Goal: Browse casually: Explore the website without a specific task or goal

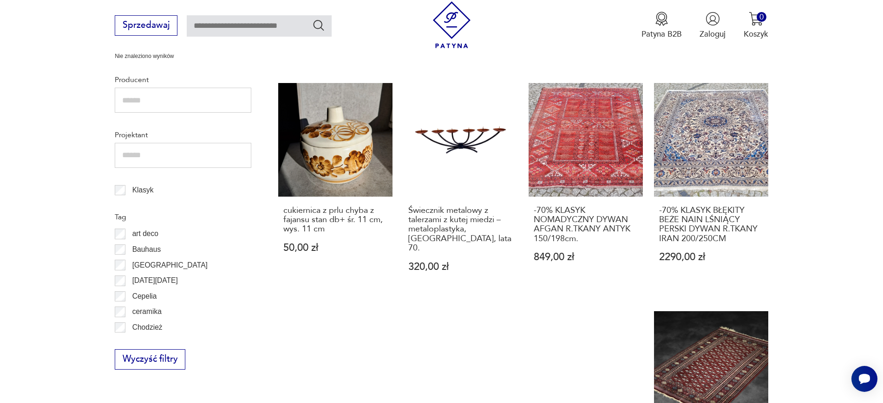
scroll to position [868, 0]
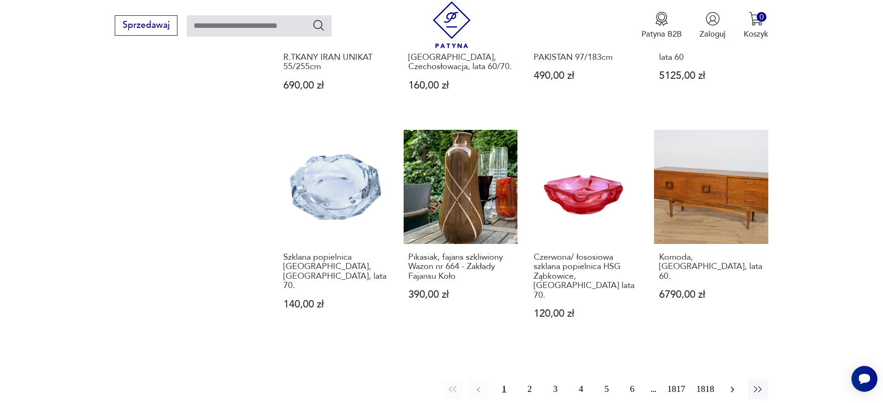
click at [706, 322] on icon "button" at bounding box center [732, 389] width 11 height 11
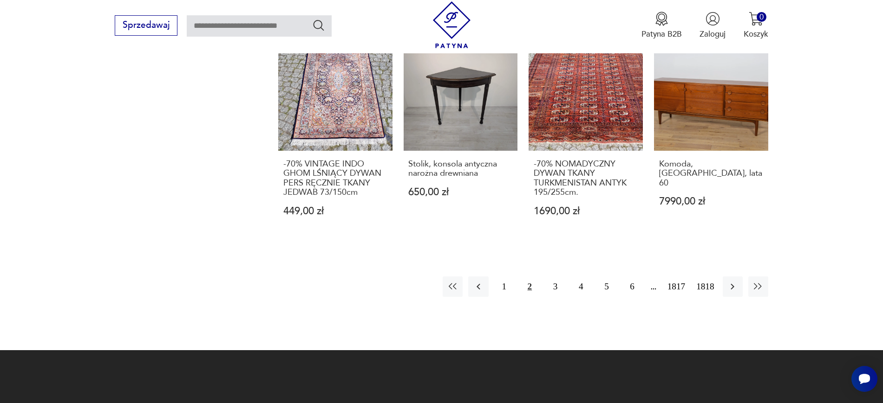
scroll to position [983, 0]
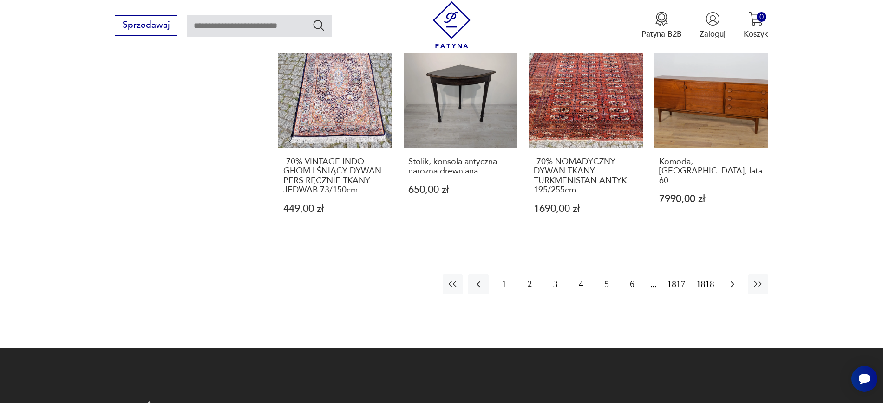
click at [706, 279] on icon "button" at bounding box center [732, 284] width 11 height 11
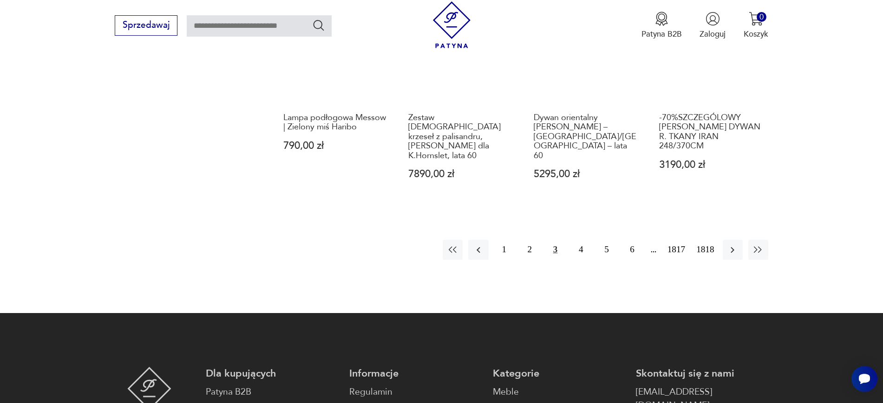
scroll to position [1018, 0]
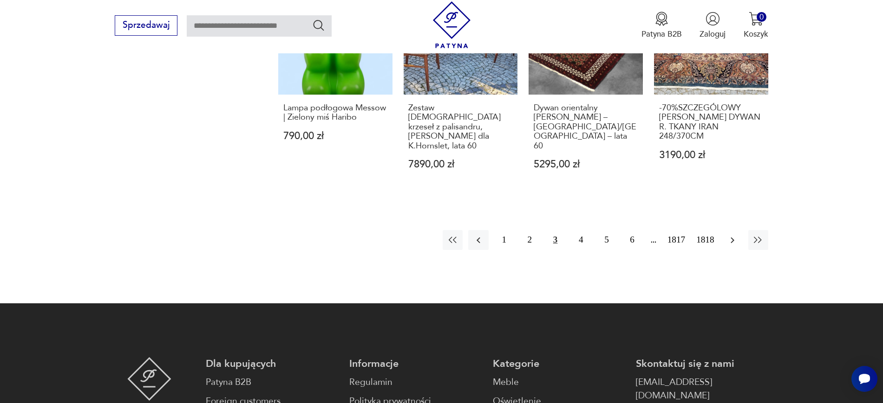
click at [706, 237] on icon "button" at bounding box center [732, 240] width 4 height 6
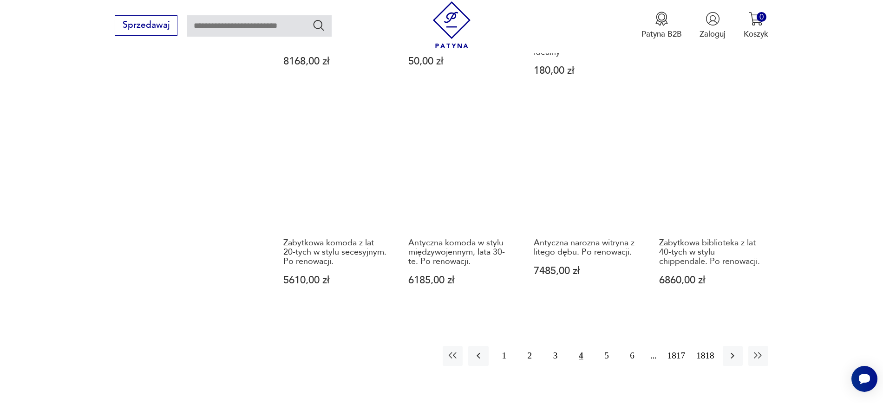
scroll to position [929, 0]
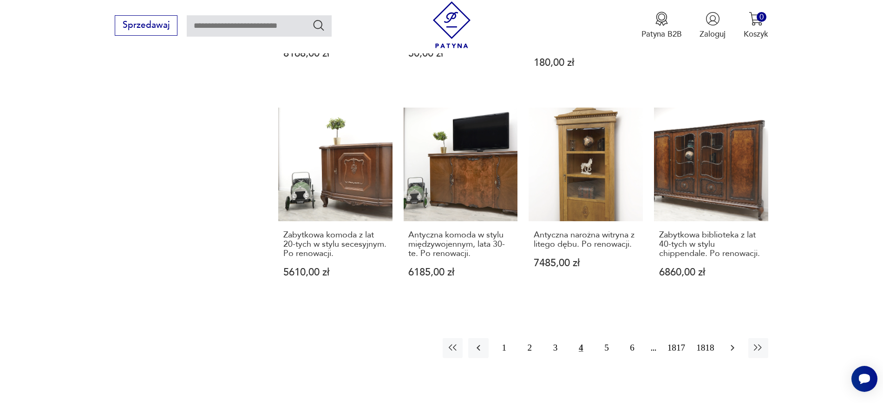
click at [706, 322] on icon "button" at bounding box center [732, 348] width 11 height 11
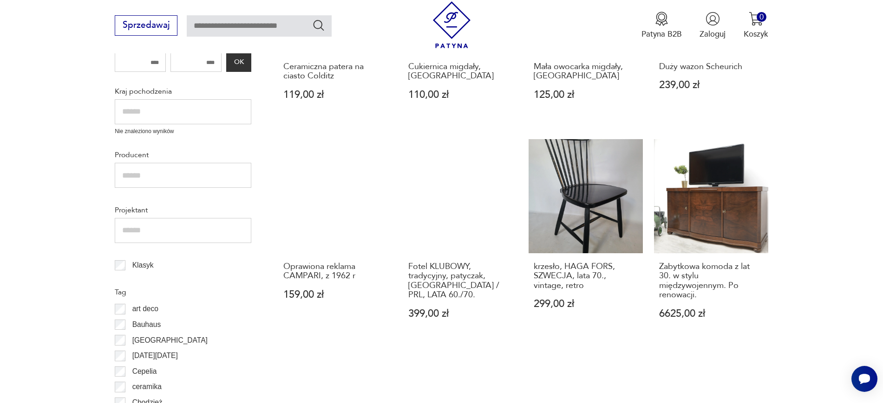
scroll to position [400, 0]
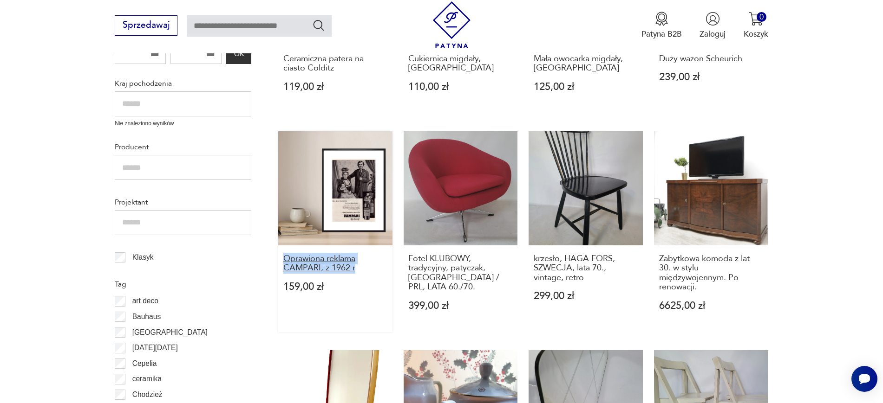
drag, startPoint x: 271, startPoint y: 253, endPoint x: 365, endPoint y: 265, distance: 95.5
click at [365, 265] on section "Filtruj produkty Cena MIN MAX OK Promocja Datowanie OK Kraj pochodzenia Nie zna…" at bounding box center [441, 394] width 883 height 996
copy h3 "Oprawiona reklama CAMPARI, z 1962 r"
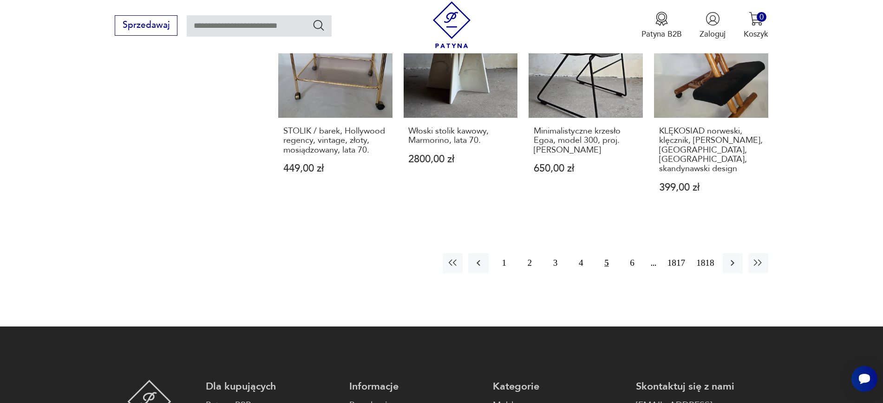
scroll to position [997, 0]
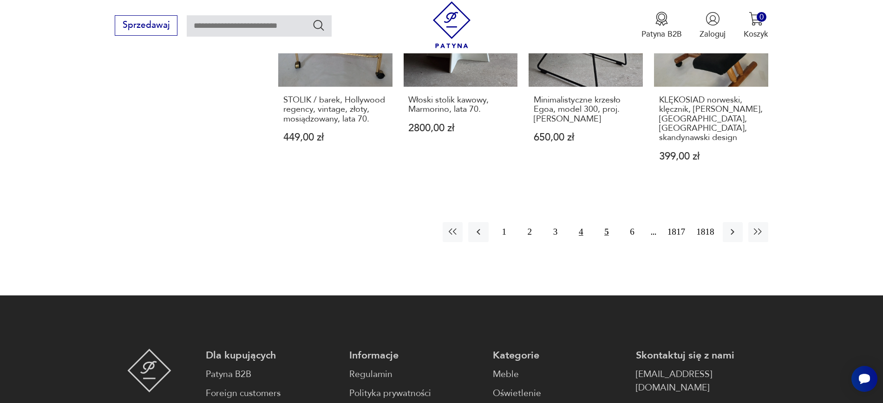
click at [588, 222] on button "4" at bounding box center [581, 232] width 20 height 20
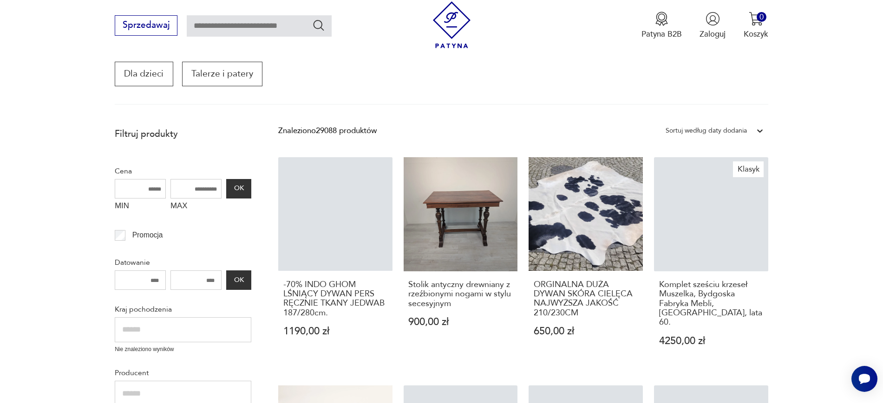
scroll to position [157, 0]
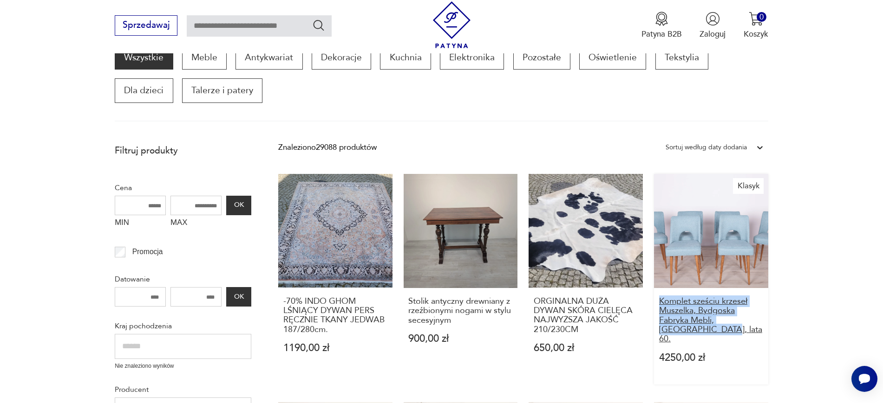
drag, startPoint x: 791, startPoint y: 329, endPoint x: 659, endPoint y: 302, distance: 134.5
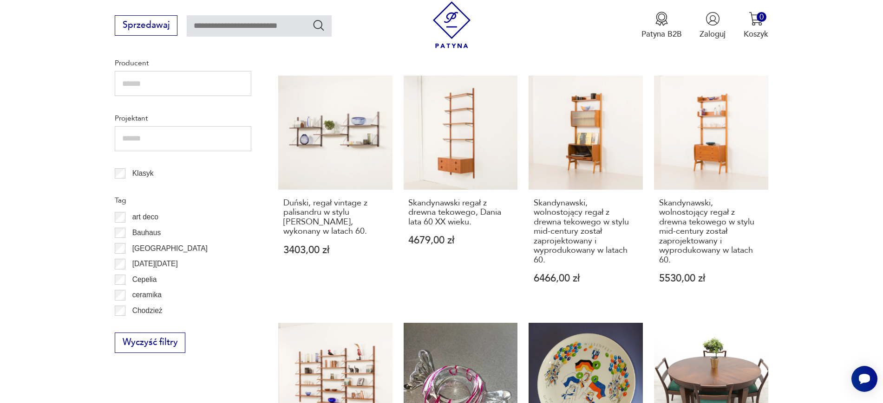
scroll to position [502, 0]
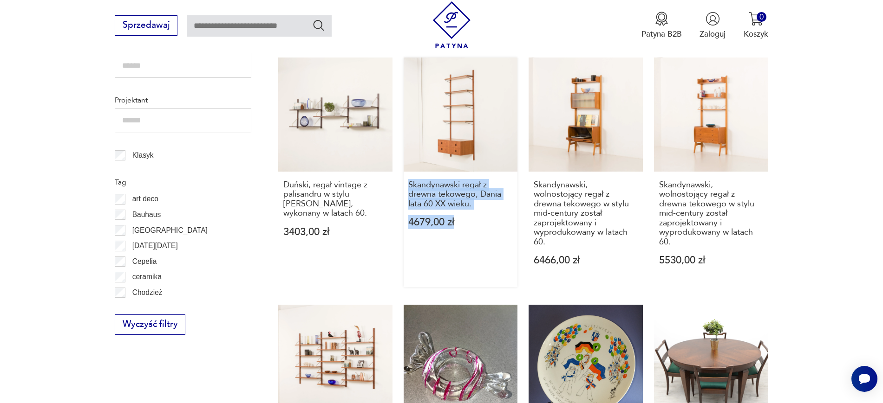
drag, startPoint x: 403, startPoint y: 173, endPoint x: 468, endPoint y: 206, distance: 73.5
click at [468, 206] on div "-70% INDO GHOM LŚNIĄCY DYWAN PERS RĘCZNIE TKANY JEDWAB 187/280cm. 1190,00 zł St…" at bounding box center [523, 277] width 490 height 896
copy div "Skandynawski regał z drewna tekowego, Dania lata 60 XX wieku. 4679,00 zł"
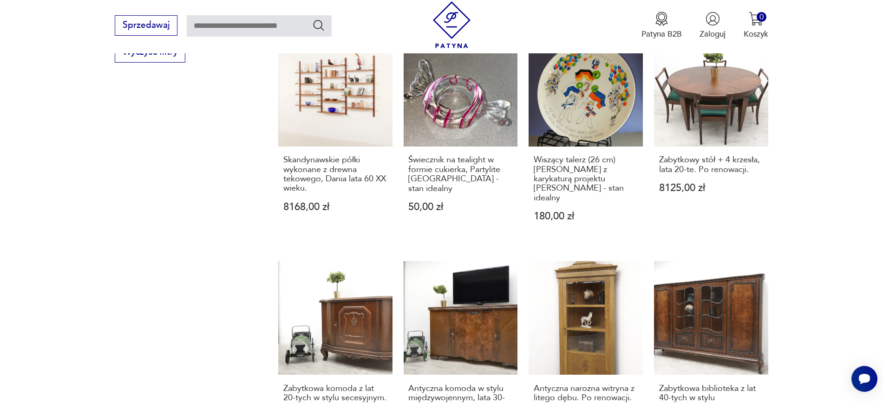
scroll to position [791, 0]
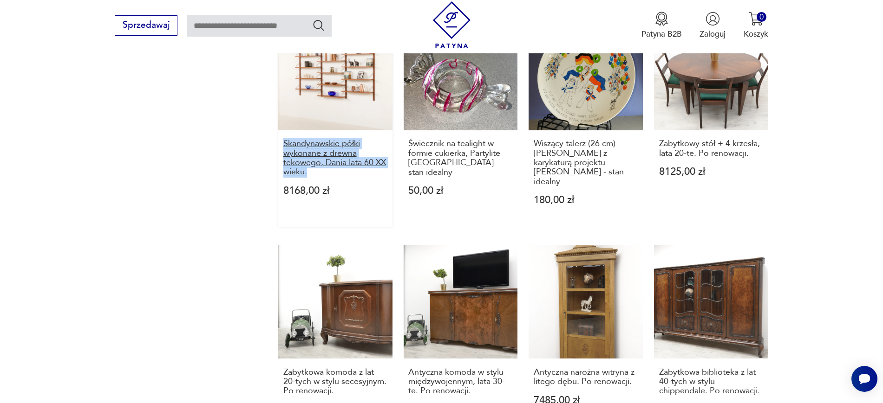
drag, startPoint x: 267, startPoint y: 133, endPoint x: 325, endPoint y: 165, distance: 66.7
click at [325, 165] on section "Filtruj produkty Cena MIN MAX OK Promocja Datowanie OK Kraj pochodzenia Nie zna…" at bounding box center [441, 28] width 883 height 1044
copy h3 "Skandynawskie półki wykonane z drewna tekowego, Dania lata 60 XX wieku."
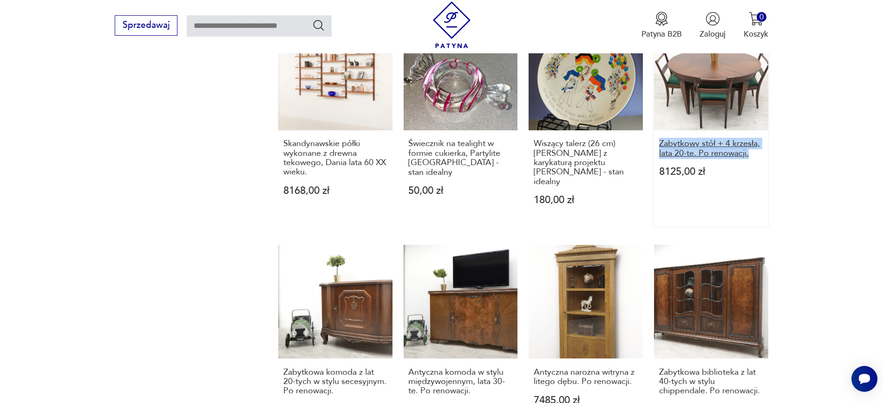
drag, startPoint x: 779, startPoint y: 147, endPoint x: 660, endPoint y: 137, distance: 119.7
click at [660, 137] on section "Filtruj produkty Cena MIN MAX OK Promocja Datowanie OK Kraj pochodzenia Nie zna…" at bounding box center [441, 28] width 883 height 1044
copy h3 "Zabytkowy stół + 4 krzesła, lata 20-te. Po renowacji."
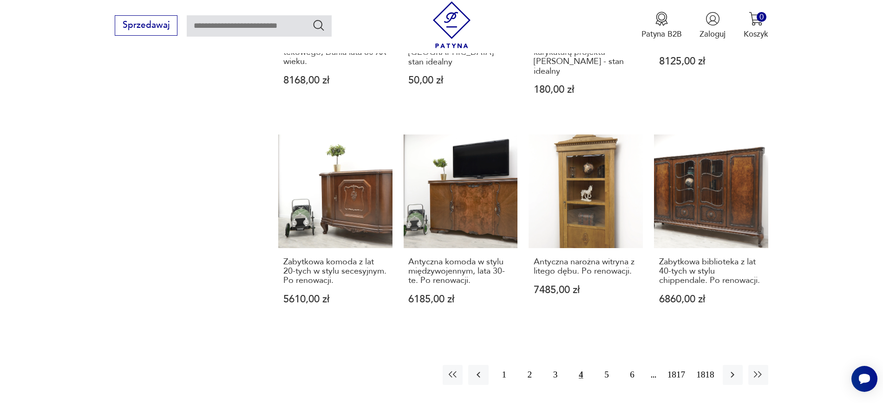
scroll to position [920, 0]
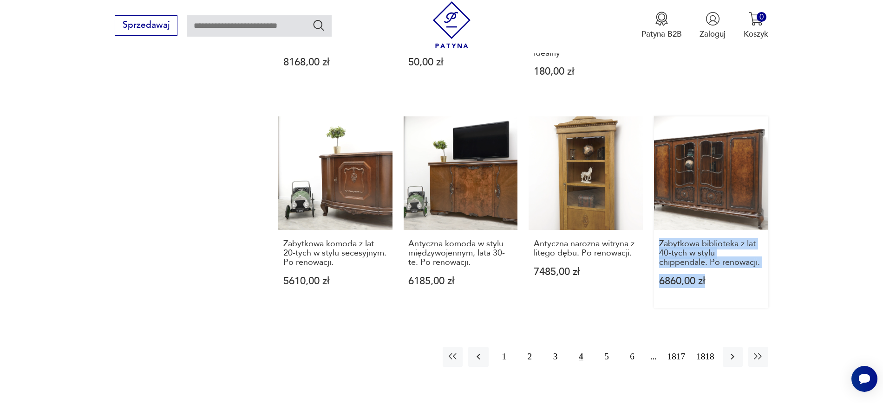
drag, startPoint x: 799, startPoint y: 255, endPoint x: 658, endPoint y: 226, distance: 144.0
copy div "Zabytkowa biblioteka z lat 40-tych w stylu chippendale. Po renowacji. 6860,00 zł"
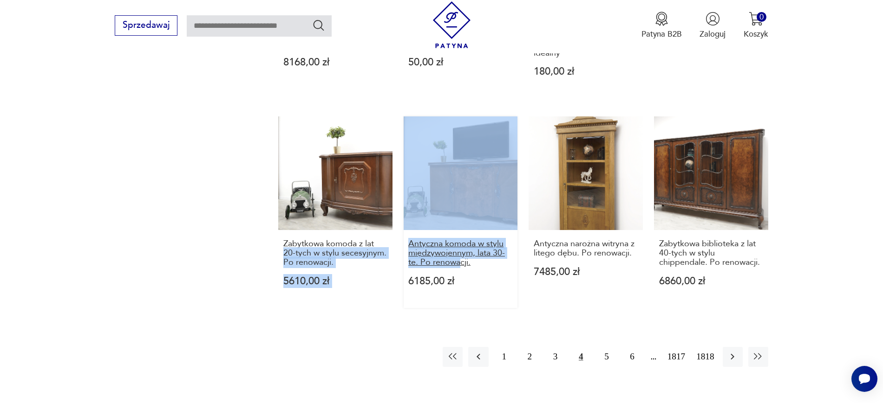
drag, startPoint x: 396, startPoint y: 221, endPoint x: 469, endPoint y: 244, distance: 76.6
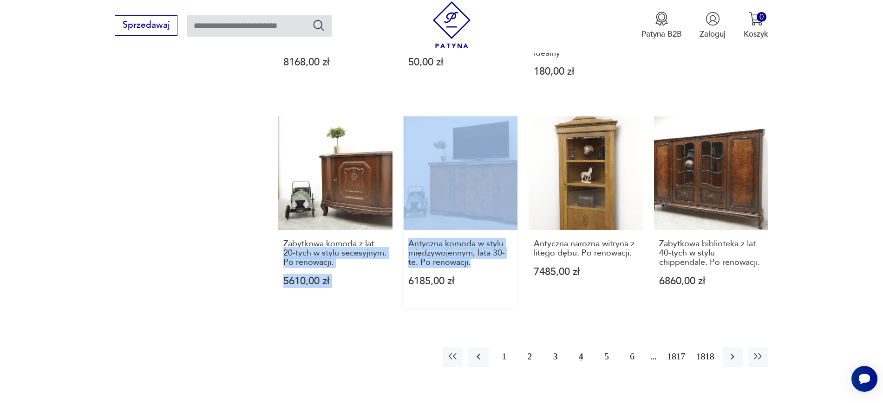
drag, startPoint x: 396, startPoint y: 222, endPoint x: 479, endPoint y: 249, distance: 87.8
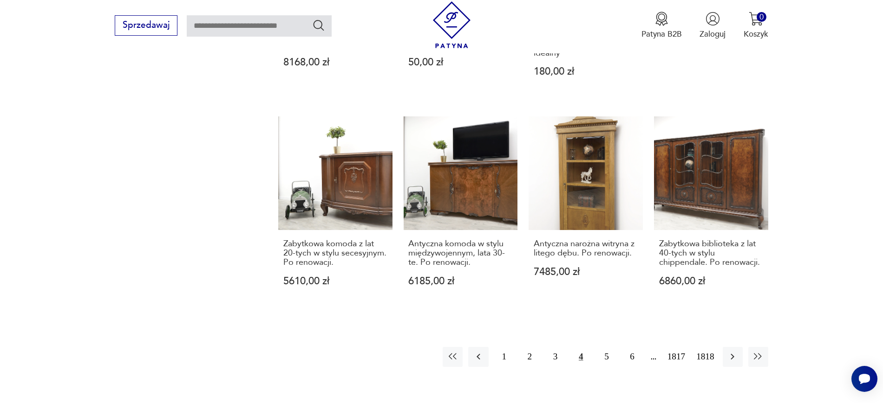
click at [334, 322] on div "1 2 3 4 5 6 1817 1818" at bounding box center [523, 357] width 490 height 20
drag, startPoint x: 402, startPoint y: 221, endPoint x: 470, endPoint y: 243, distance: 71.2
copy h3 "Antyczna komoda w stylu międzywojennym, lata 30-te. Po renowacji."
drag, startPoint x: 273, startPoint y: 225, endPoint x: 339, endPoint y: 248, distance: 70.8
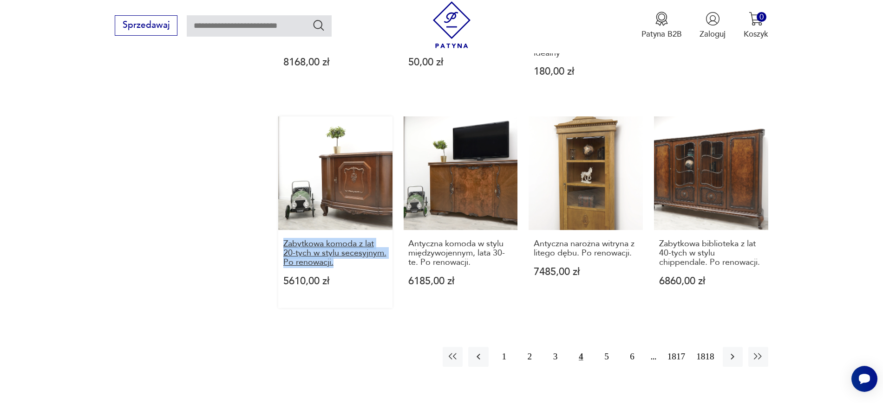
copy h3 "Zabytkowa komoda z lat 20-tych w stylu secesyjnym. Po renowacji."
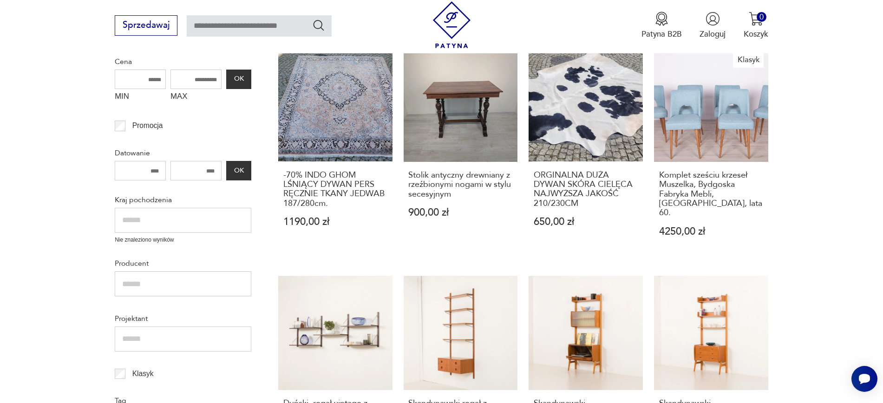
scroll to position [258, 0]
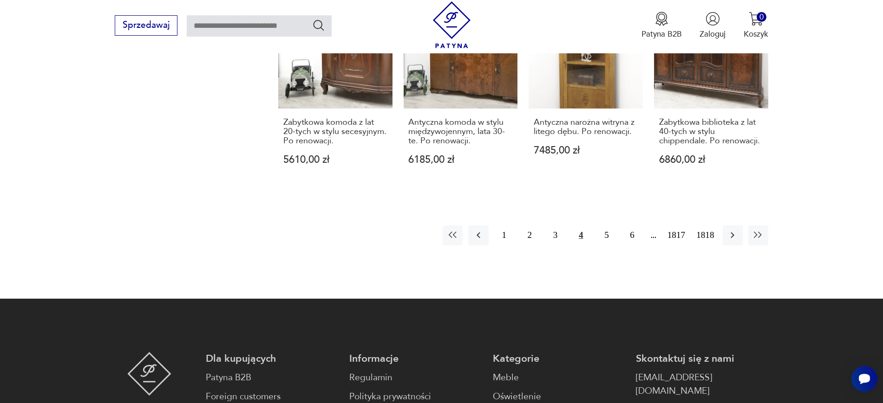
scroll to position [1069, 0]
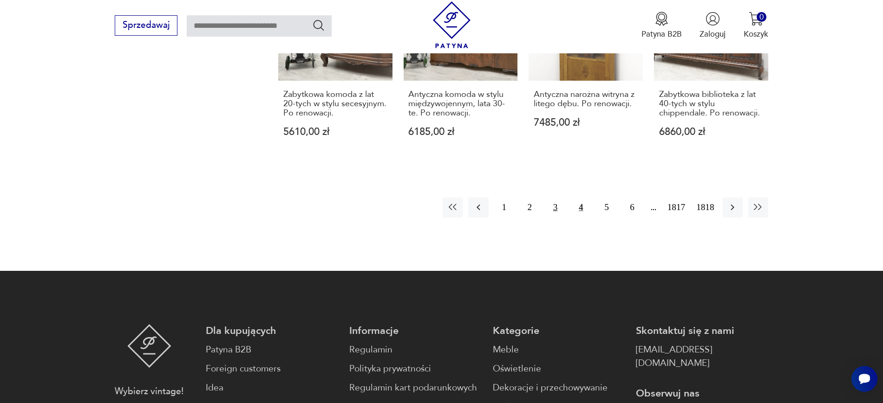
click at [557, 198] on button "3" at bounding box center [555, 208] width 20 height 20
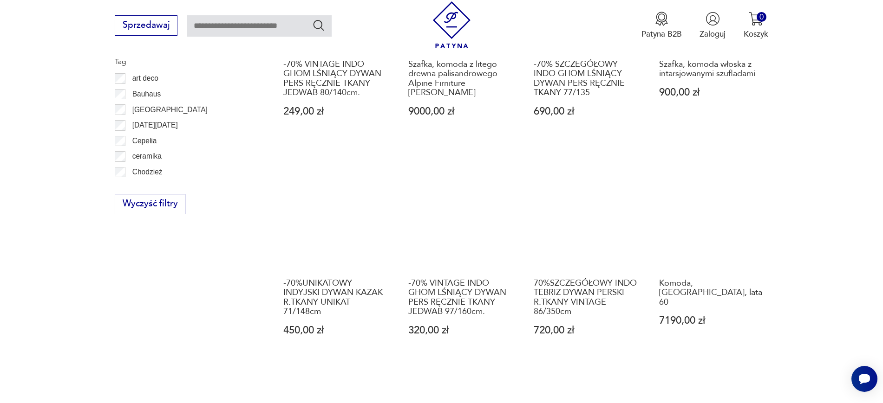
scroll to position [668, 0]
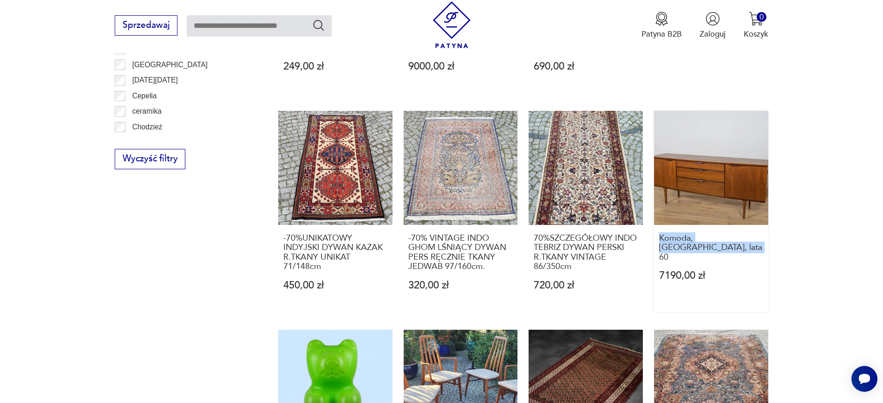
drag, startPoint x: 794, startPoint y: 253, endPoint x: 656, endPoint y: 241, distance: 138.9
click at [656, 241] on section "Filtruj produkty Cena MIN MAX OK Promocja Datowanie OK Kraj pochodzenia Nie zna…" at bounding box center [441, 141] width 883 height 1025
copy h3 "Komoda, [GEOGRAPHIC_DATA], lata 60"
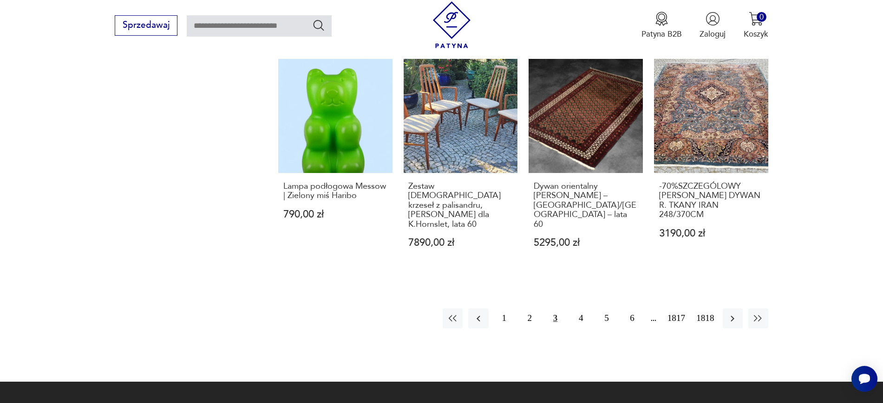
scroll to position [935, 0]
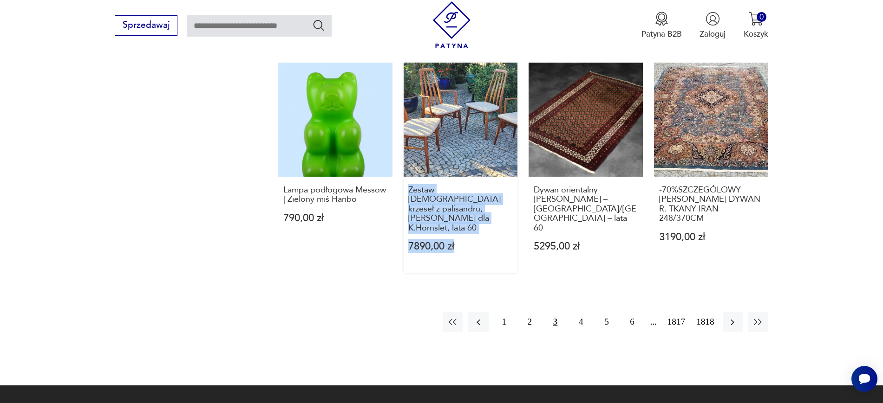
drag, startPoint x: 400, startPoint y: 191, endPoint x: 498, endPoint y: 218, distance: 101.5
copy h3 "Zestaw [DEMOGRAPHIC_DATA] krzeseł z palisandru, [PERSON_NAME] dla K.Hornslet, l…"
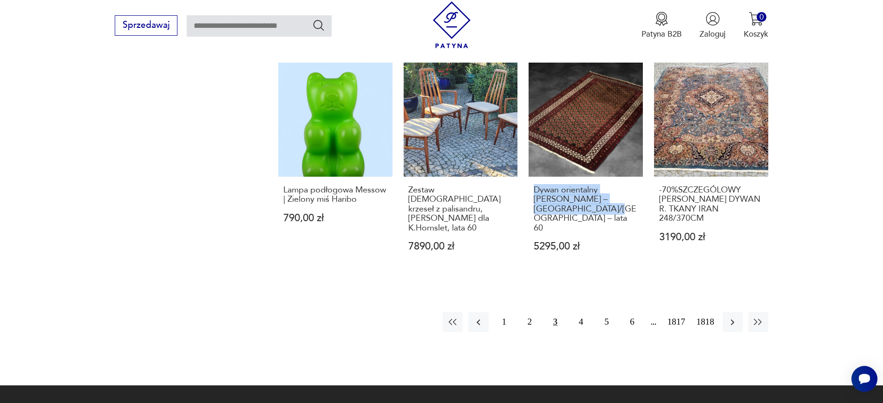
drag, startPoint x: 525, startPoint y: 188, endPoint x: 643, endPoint y: 200, distance: 118.5
copy h3 "Dywan orientalny [PERSON_NAME] – [GEOGRAPHIC_DATA]/[GEOGRAPHIC_DATA] – lata 60"
click at [529, 312] on button "2" at bounding box center [530, 322] width 20 height 20
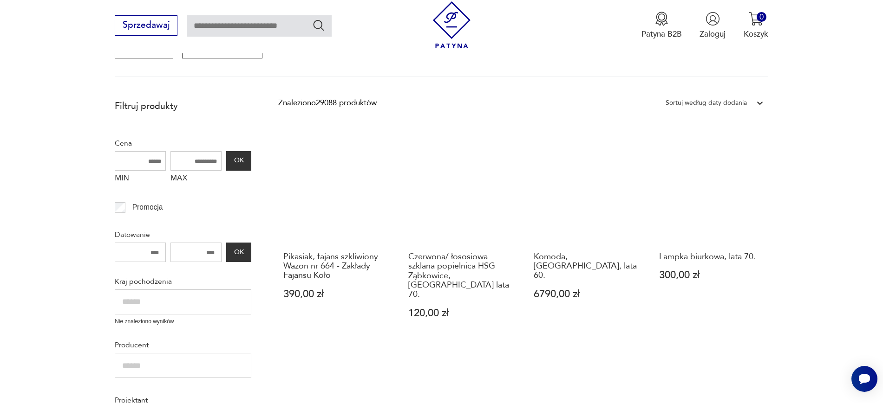
scroll to position [204, 0]
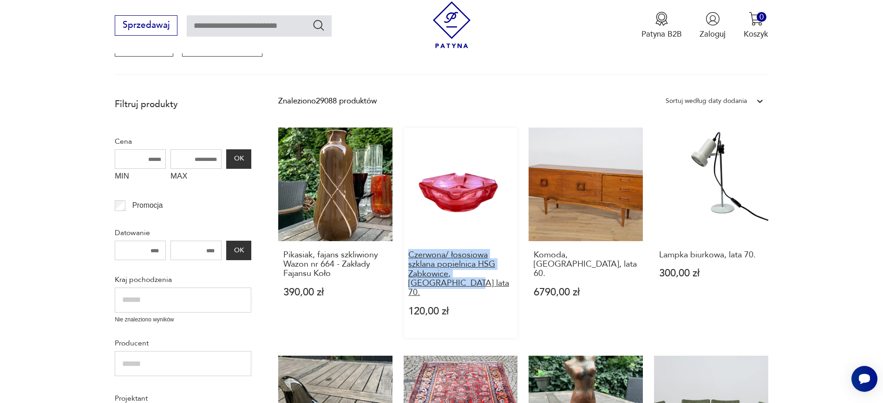
drag, startPoint x: 399, startPoint y: 252, endPoint x: 511, endPoint y: 276, distance: 113.9
copy h3 "Czerwona/ łososiowa szklana popielnica HSG Ząbkowice, [GEOGRAPHIC_DATA] lata 70."
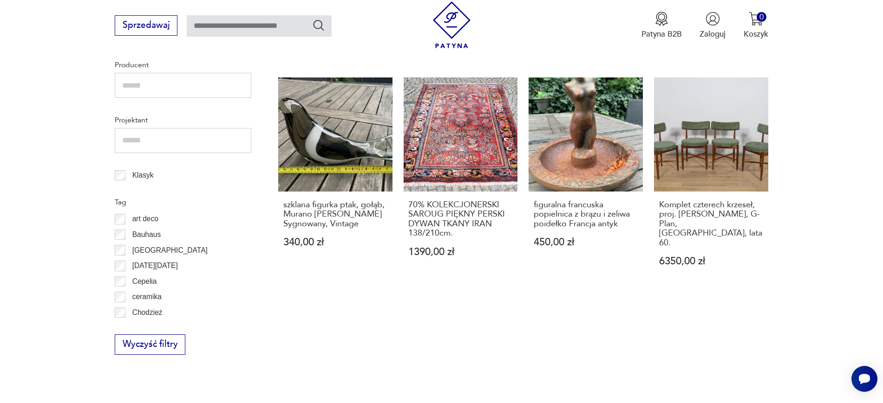
scroll to position [459, 0]
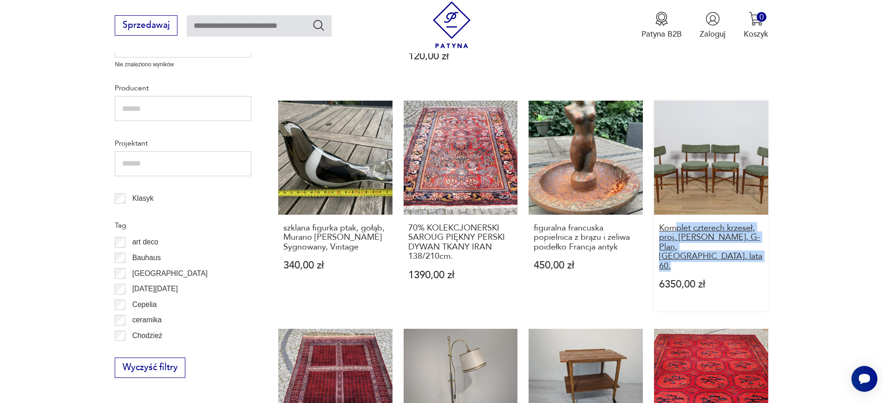
drag, startPoint x: 827, startPoint y: 238, endPoint x: 675, endPoint y: 211, distance: 154.7
click at [675, 211] on section "Filtruj produkty Cena MIN MAX OK Promocja Datowanie OK Kraj pochodzenia Nie zna…" at bounding box center [441, 355] width 883 height 1034
copy h3 "plet czterech krzeseł, proj. [PERSON_NAME], G-Plan, [GEOGRAPHIC_DATA], lata 60."
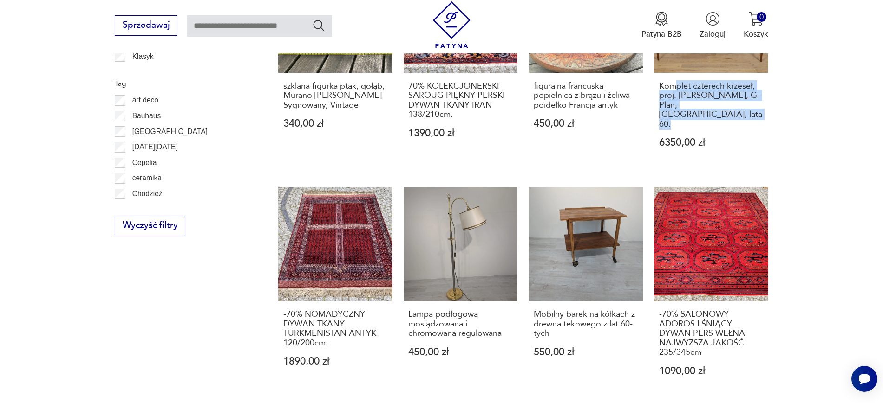
scroll to position [622, 0]
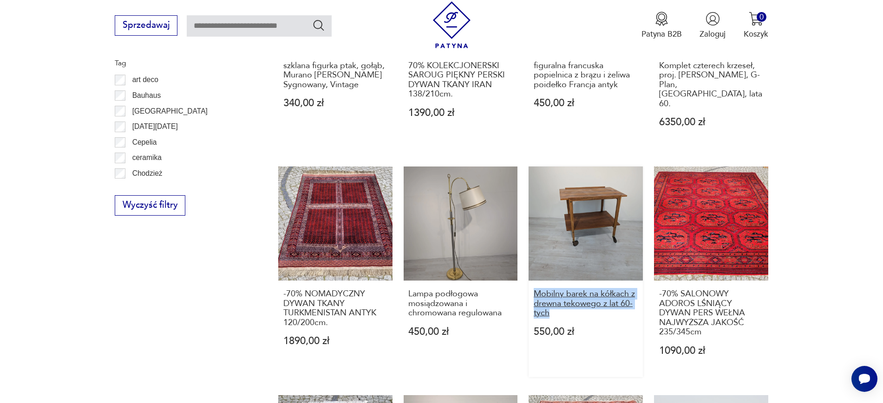
drag, startPoint x: 526, startPoint y: 264, endPoint x: 556, endPoint y: 285, distance: 36.7
click at [556, 285] on div "Pikasiak, fajans szkliwiony Wazon nr 664 - Zakłady Fajansu Koło 390,00 zł Czerw…" at bounding box center [523, 153] width 490 height 887
copy h3 "Mobilny barek na kółkach z drewna tekowego z lat 60-tych"
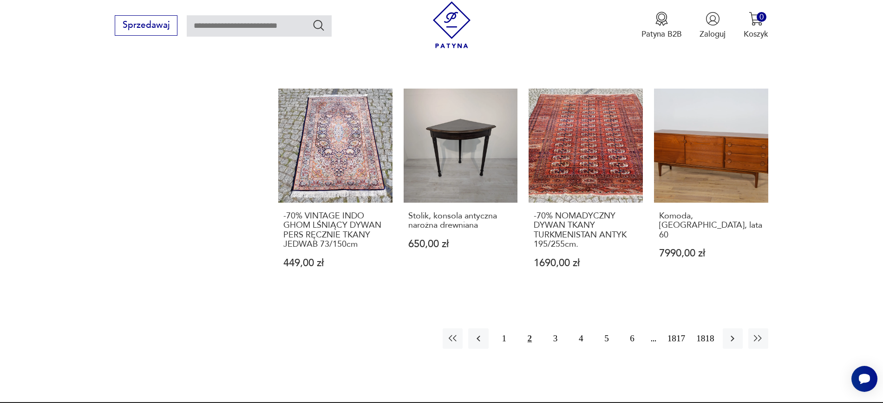
scroll to position [931, 0]
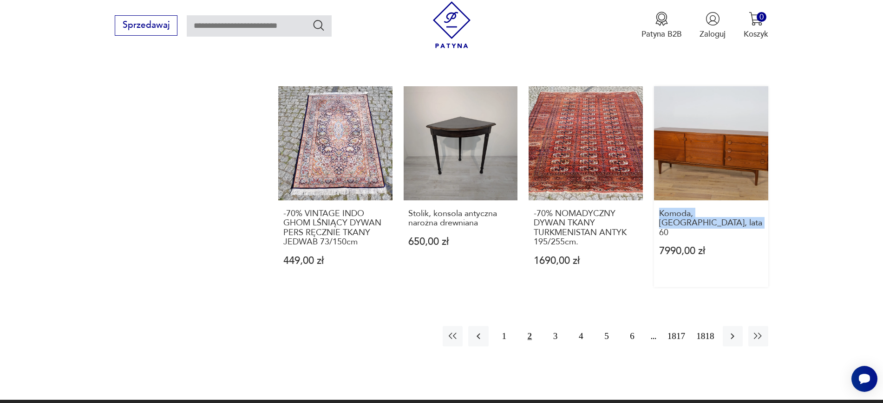
drag, startPoint x: 797, startPoint y: 200, endPoint x: 655, endPoint y: 186, distance: 143.3
copy h3 "Komoda, [GEOGRAPHIC_DATA], lata 60"
click at [509, 326] on button "1" at bounding box center [504, 336] width 20 height 20
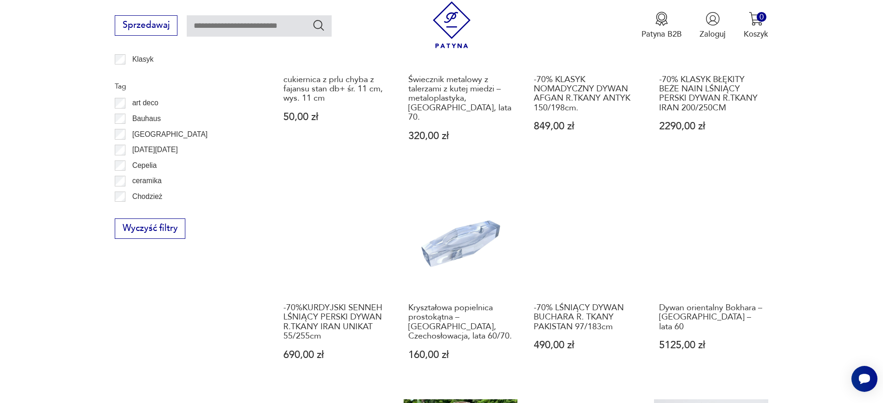
scroll to position [668, 0]
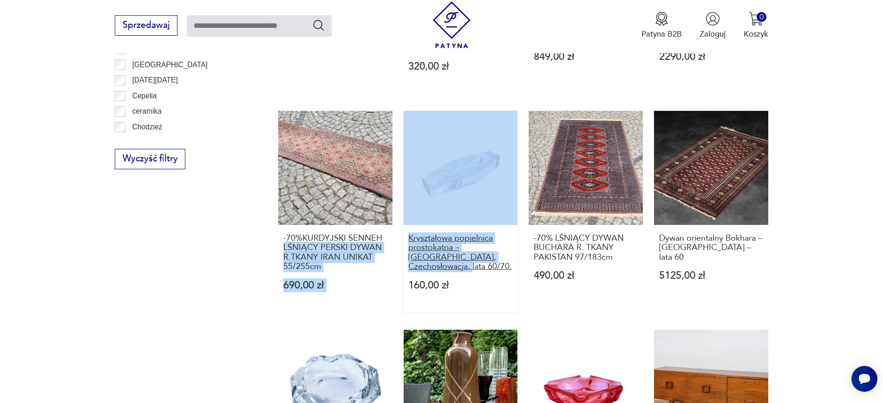
drag, startPoint x: 396, startPoint y: 225, endPoint x: 508, endPoint y: 244, distance: 114.0
click at [508, 244] on div "-70% PIĘKNY PERSKI DYWAN DŻUSZEGAN R.TKANY [GEOGRAPHIC_DATA] 133/213cm. 1390,00…" at bounding box center [523, 101] width 490 height 877
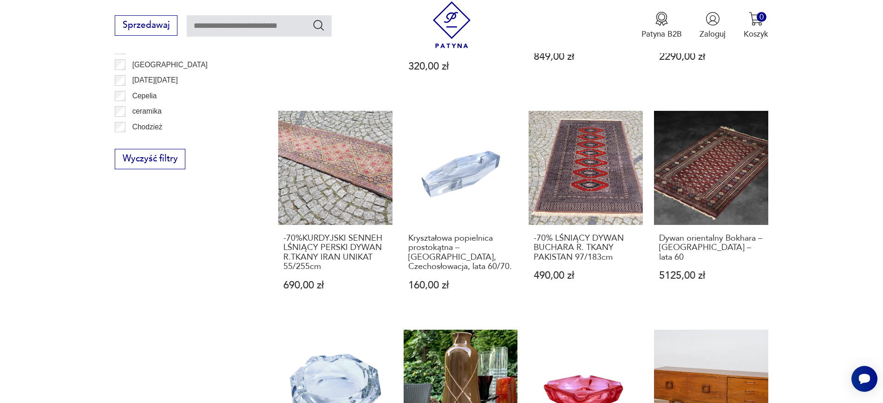
click at [185, 286] on div "Filtruj produkty Cena MIN MAX OK Promocja Datowanie OK Kraj pochodzenia Nie zna…" at bounding box center [183, 117] width 136 height 966
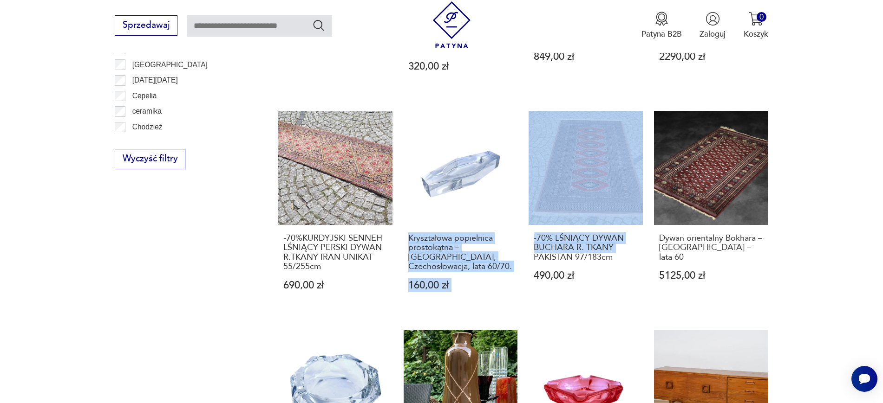
drag, startPoint x: 402, startPoint y: 226, endPoint x: 525, endPoint y: 252, distance: 125.7
click at [525, 252] on div "-70% PIĘKNY PERSKI DYWAN DŻUSZEGAN R.TKANY [GEOGRAPHIC_DATA] 133/213cm. 1390,00…" at bounding box center [523, 101] width 490 height 877
click at [132, 309] on div "Filtruj produkty Cena MIN MAX OK Promocja Datowanie OK Kraj pochodzenia Nie zna…" at bounding box center [183, 117] width 136 height 966
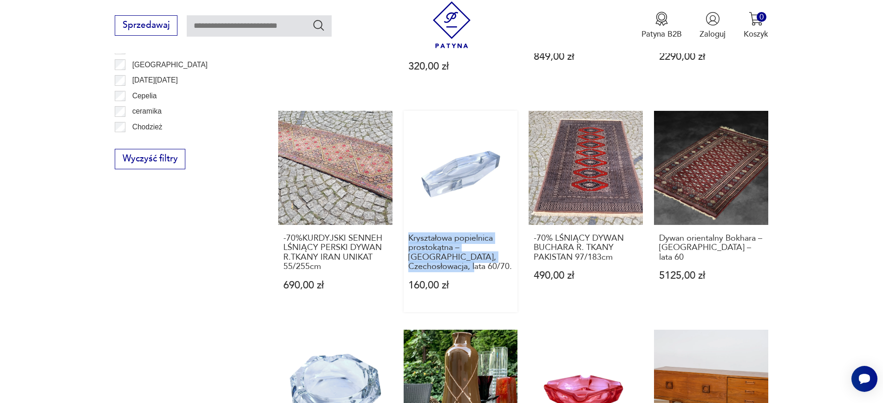
drag, startPoint x: 403, startPoint y: 228, endPoint x: 515, endPoint y: 245, distance: 113.6
click at [515, 245] on div "-70% PIĘKNY PERSKI DYWAN DŻUSZEGAN R.TKANY [GEOGRAPHIC_DATA] 133/213cm. 1390,00…" at bounding box center [523, 101] width 490 height 877
copy h3 "Kryształowa popielnica prostokątna – [GEOGRAPHIC_DATA], Czechosłowacja, lata 60…"
click at [805, 227] on section "Filtruj produkty Cena MIN MAX OK Promocja Datowanie OK Kraj pochodzenia Nie zna…" at bounding box center [441, 141] width 883 height 1025
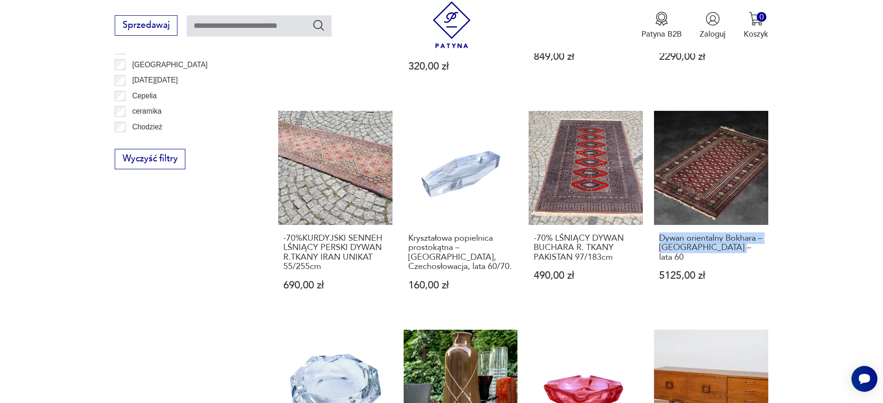
drag, startPoint x: 813, startPoint y: 245, endPoint x: 648, endPoint y: 230, distance: 165.5
click at [648, 230] on section "Filtruj produkty Cena MIN MAX OK Promocja Datowanie OK Kraj pochodzenia Nie zna…" at bounding box center [441, 141] width 883 height 1025
copy h3 "Dywan orientalny Bokhara – [GEOGRAPHIC_DATA] – lata 60"
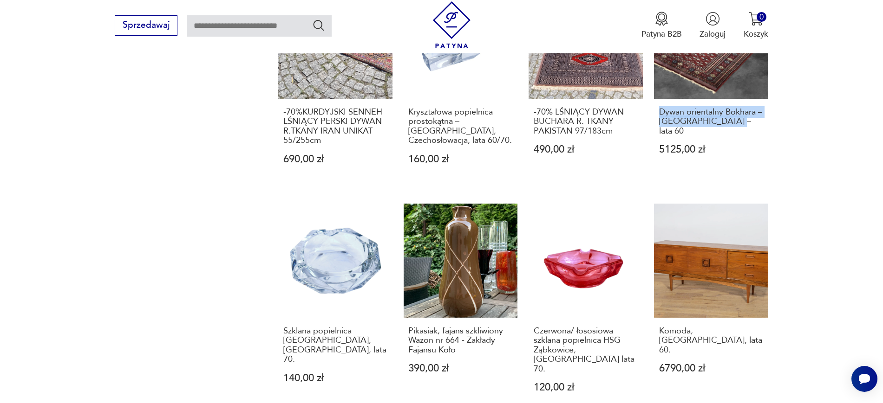
scroll to position [850, 0]
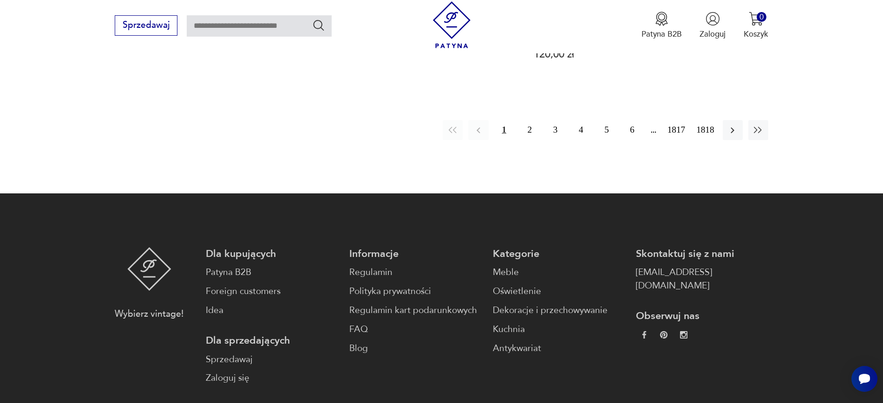
scroll to position [64, 0]
